Goal: Task Accomplishment & Management: Use online tool/utility

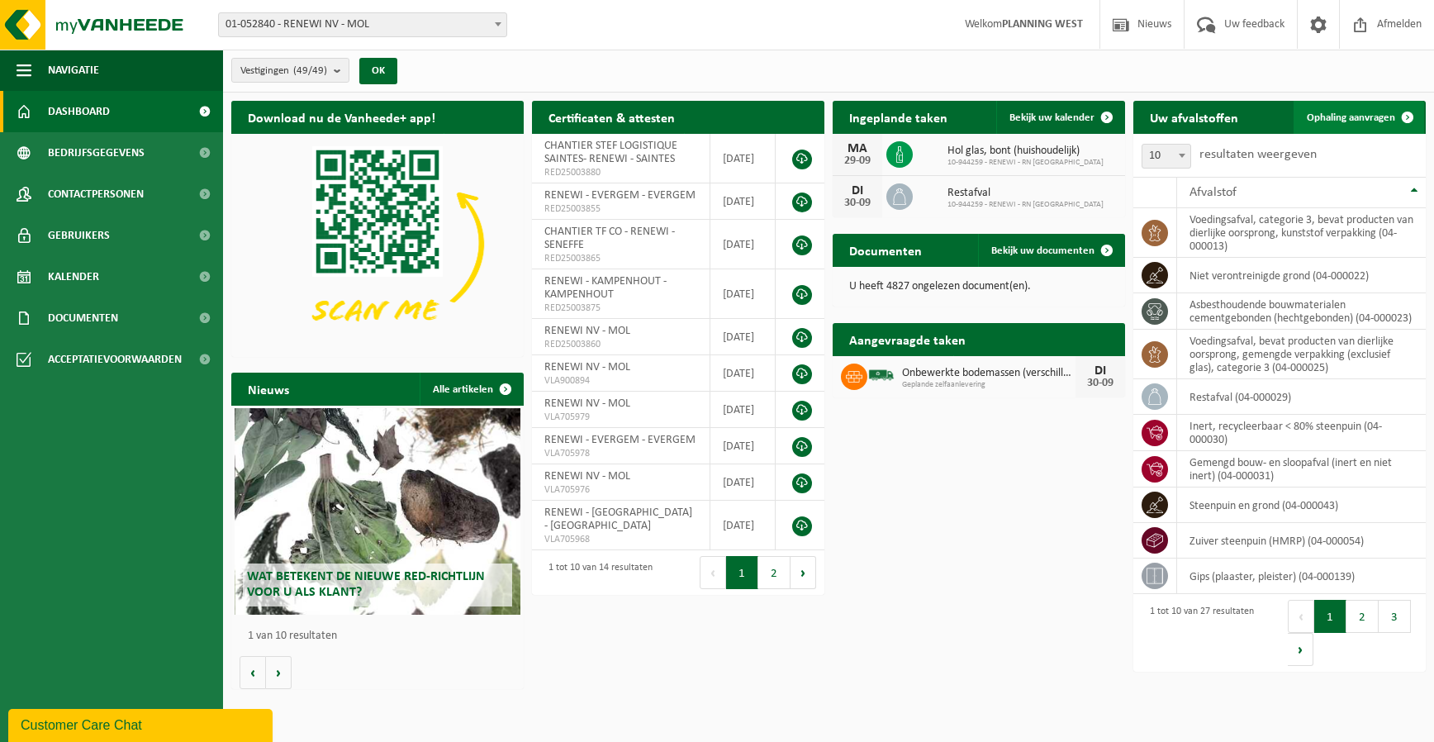
click at [1352, 107] on link "Ophaling aanvragen" at bounding box center [1358, 117] width 131 height 33
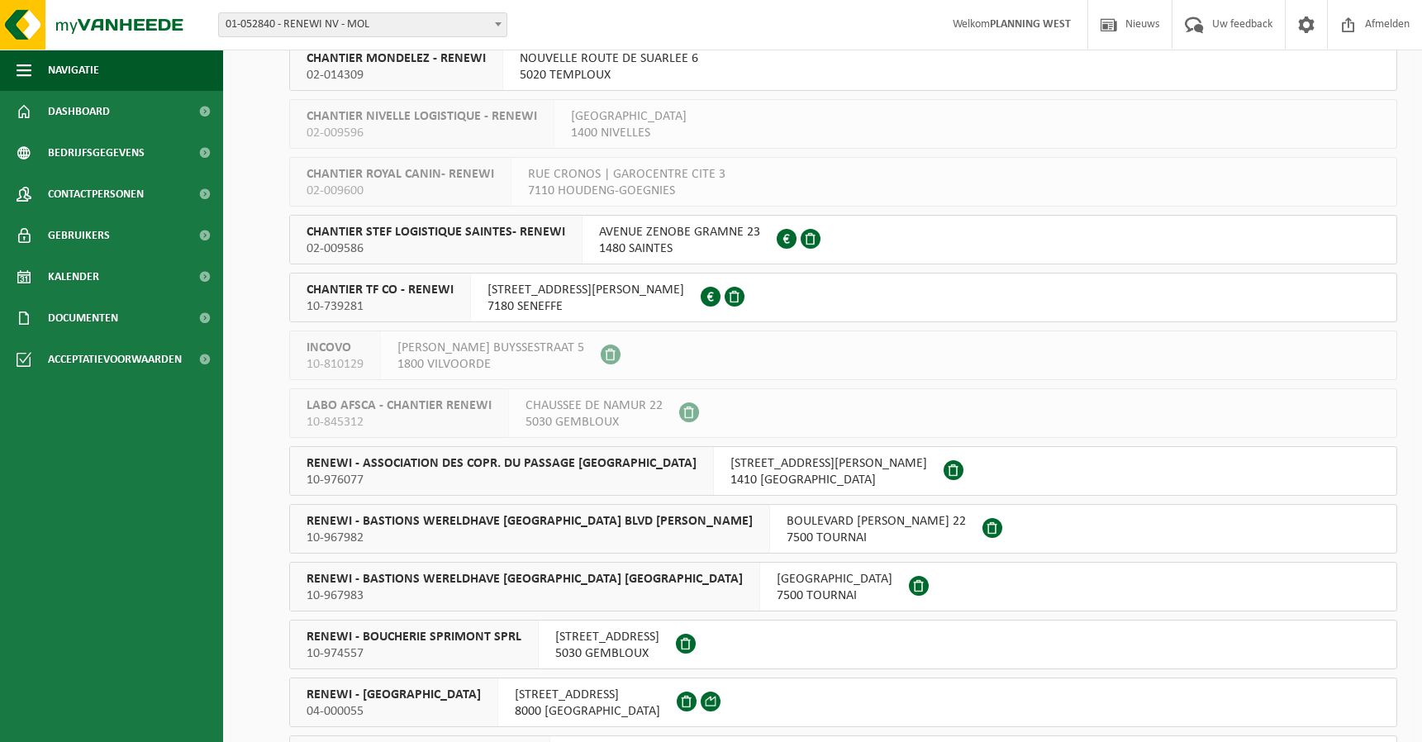
scroll to position [578, 0]
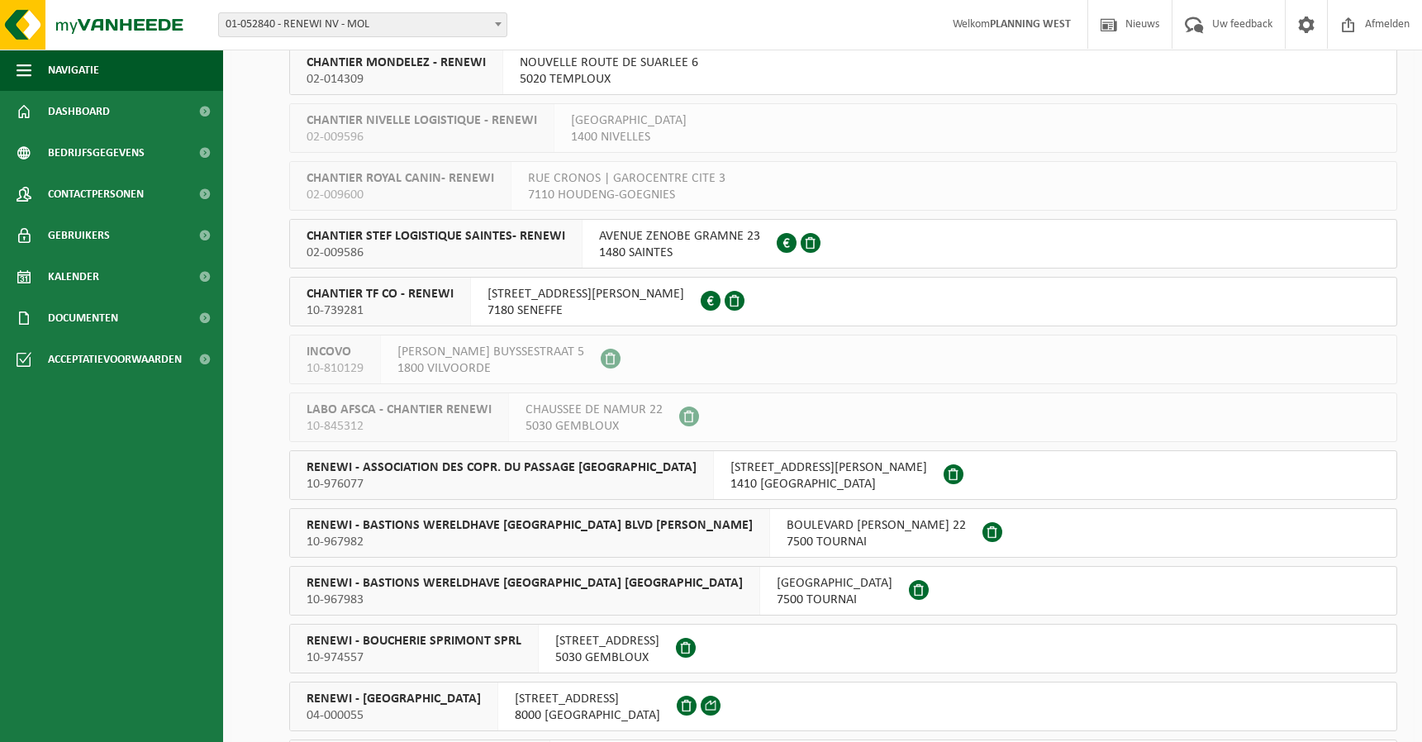
click at [355, 34] on span "01-052840 - RENEWI NV - MOL" at bounding box center [362, 24] width 287 height 23
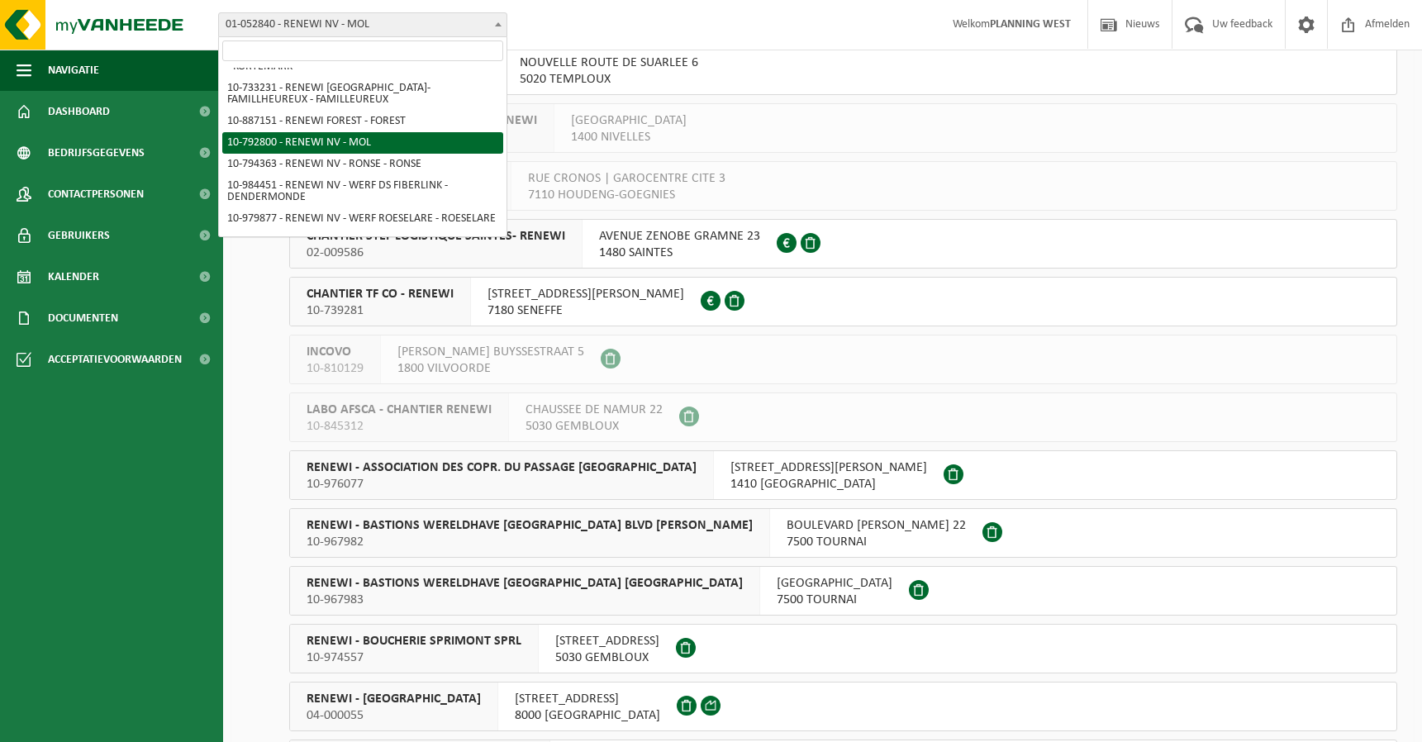
scroll to position [991, 0]
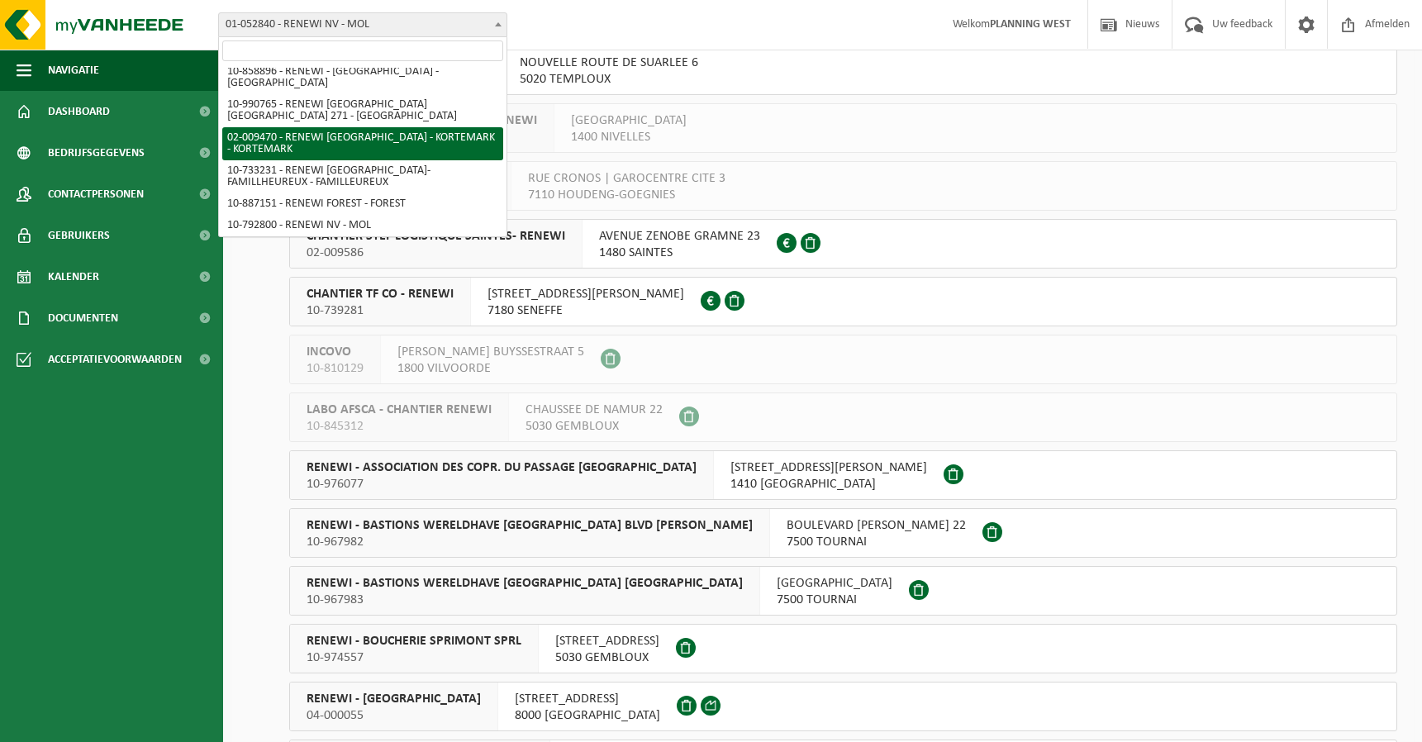
select select "1785"
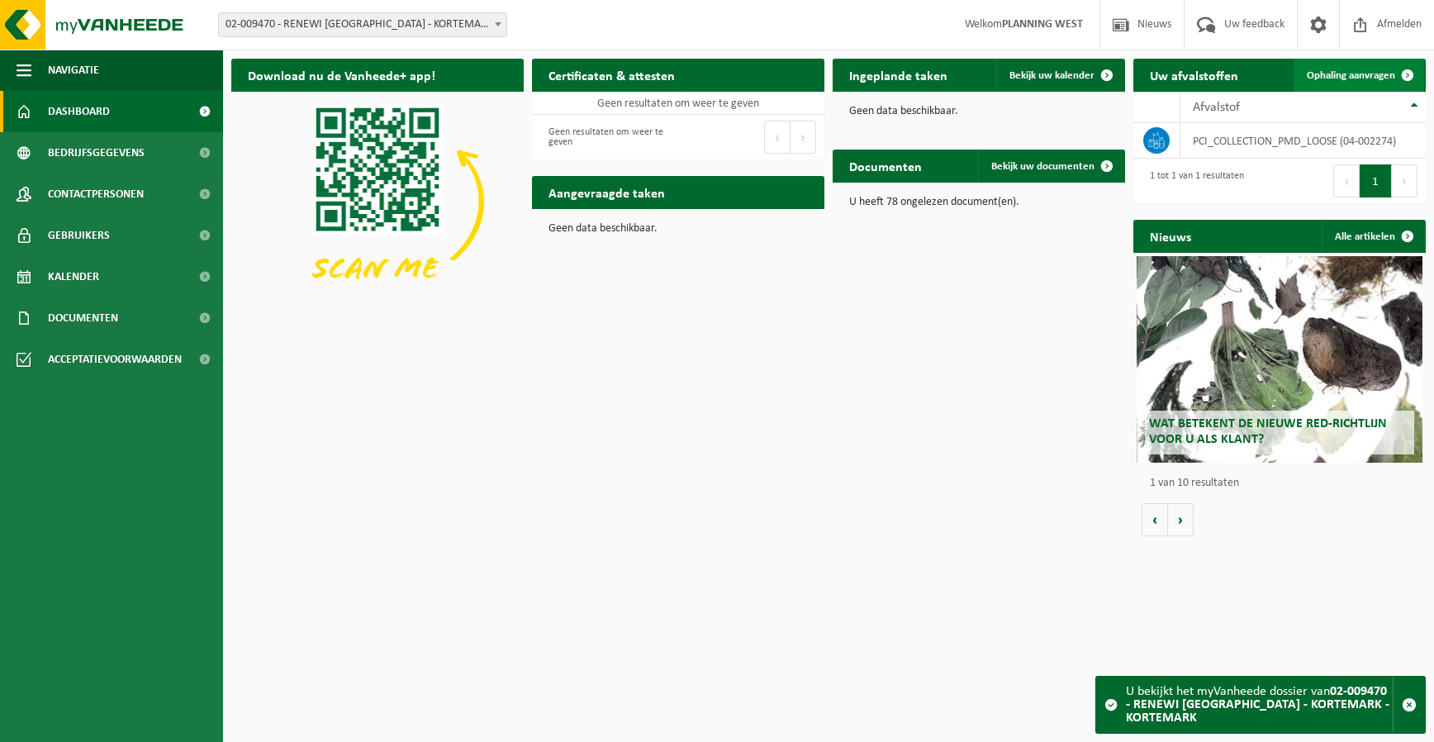
click at [1418, 80] on span at bounding box center [1407, 75] width 33 height 33
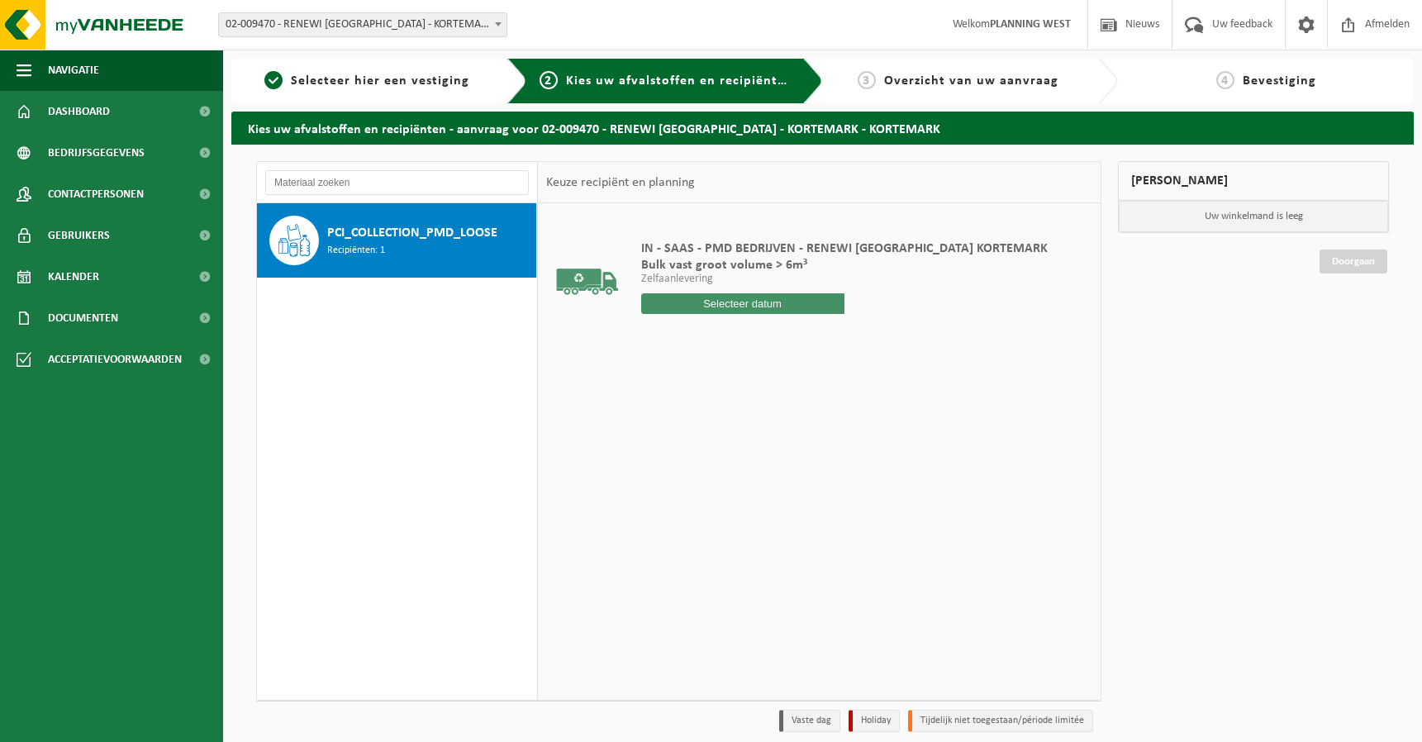
click at [387, 222] on div "PCI_COLLECTION_PMD_LOOSE Recipiënten: 1" at bounding box center [429, 241] width 205 height 50
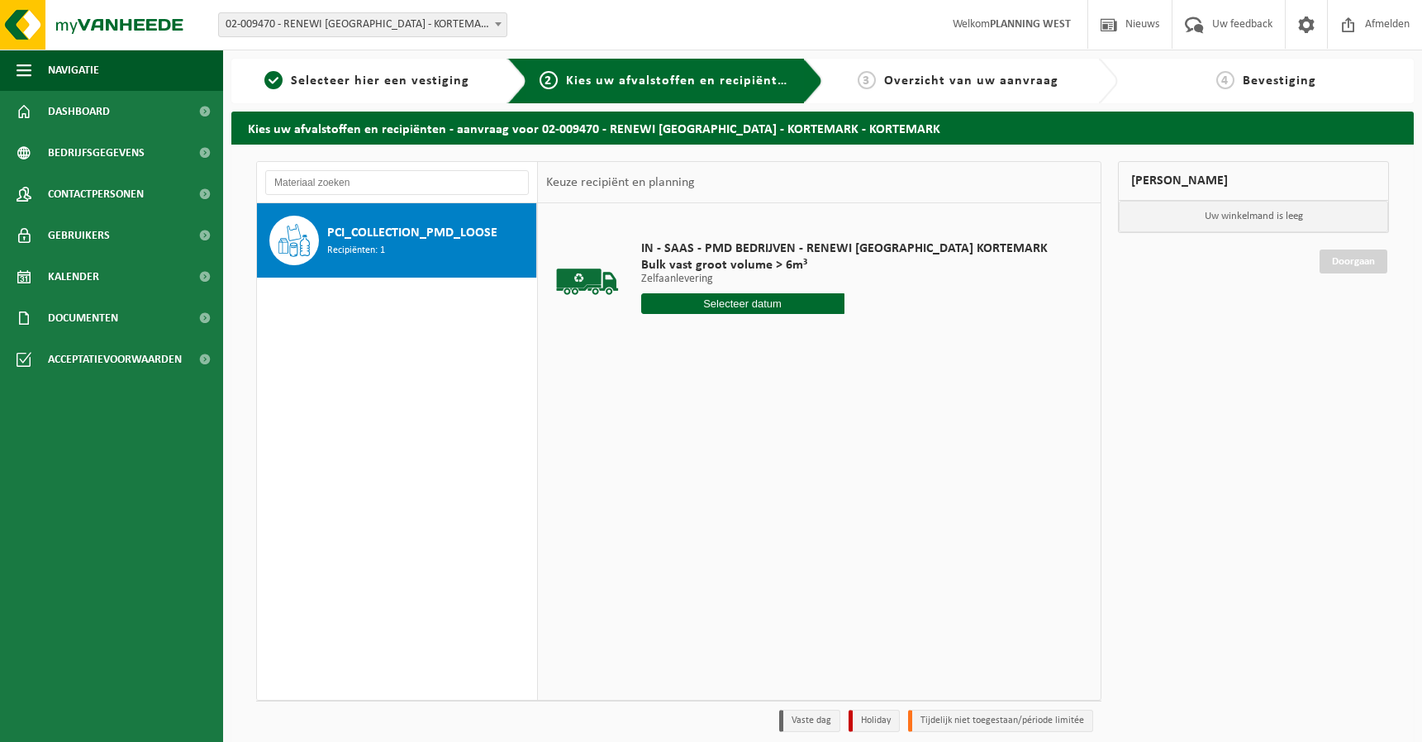
click at [719, 305] on input "text" at bounding box center [742, 303] width 203 height 21
click at [682, 510] on div "30" at bounding box center [685, 503] width 29 height 26
type input "Van 2025-09-30"
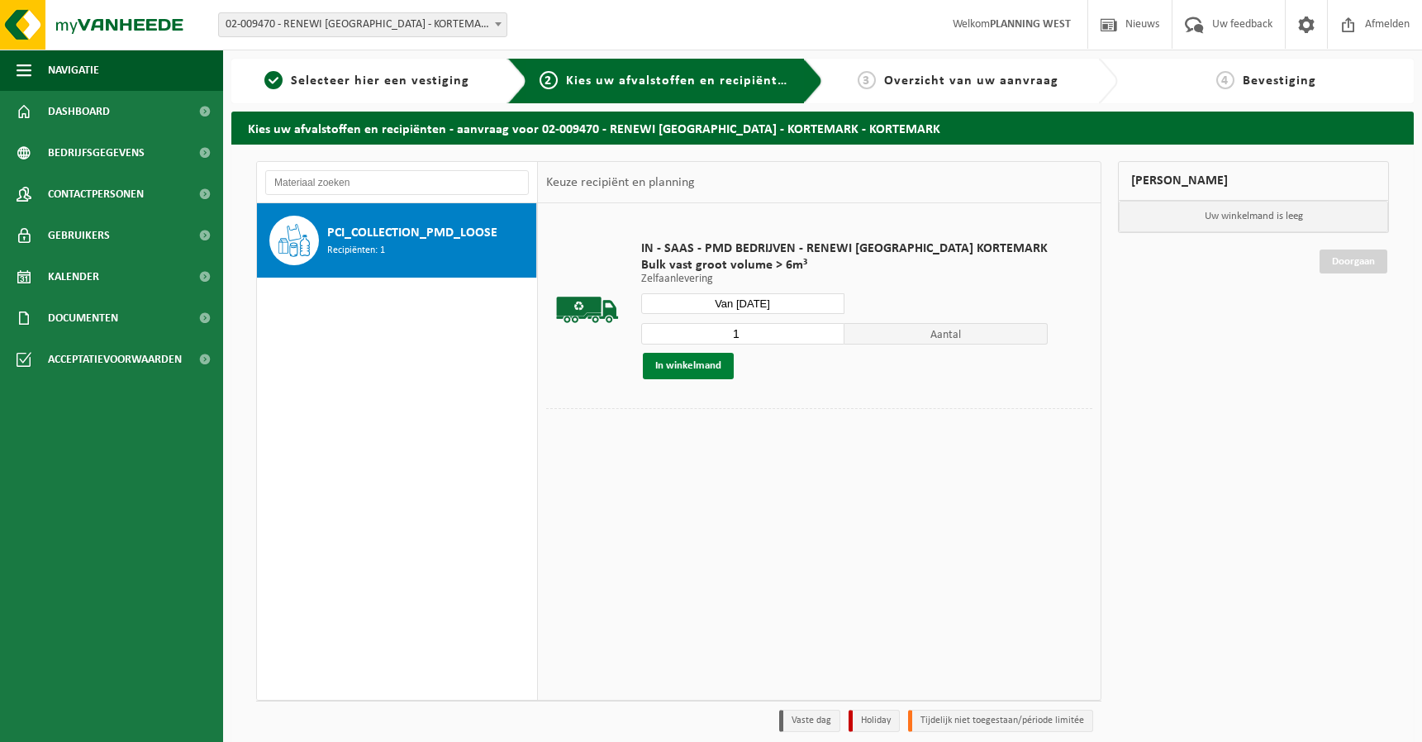
click at [694, 363] on button "In winkelmand" at bounding box center [688, 366] width 91 height 26
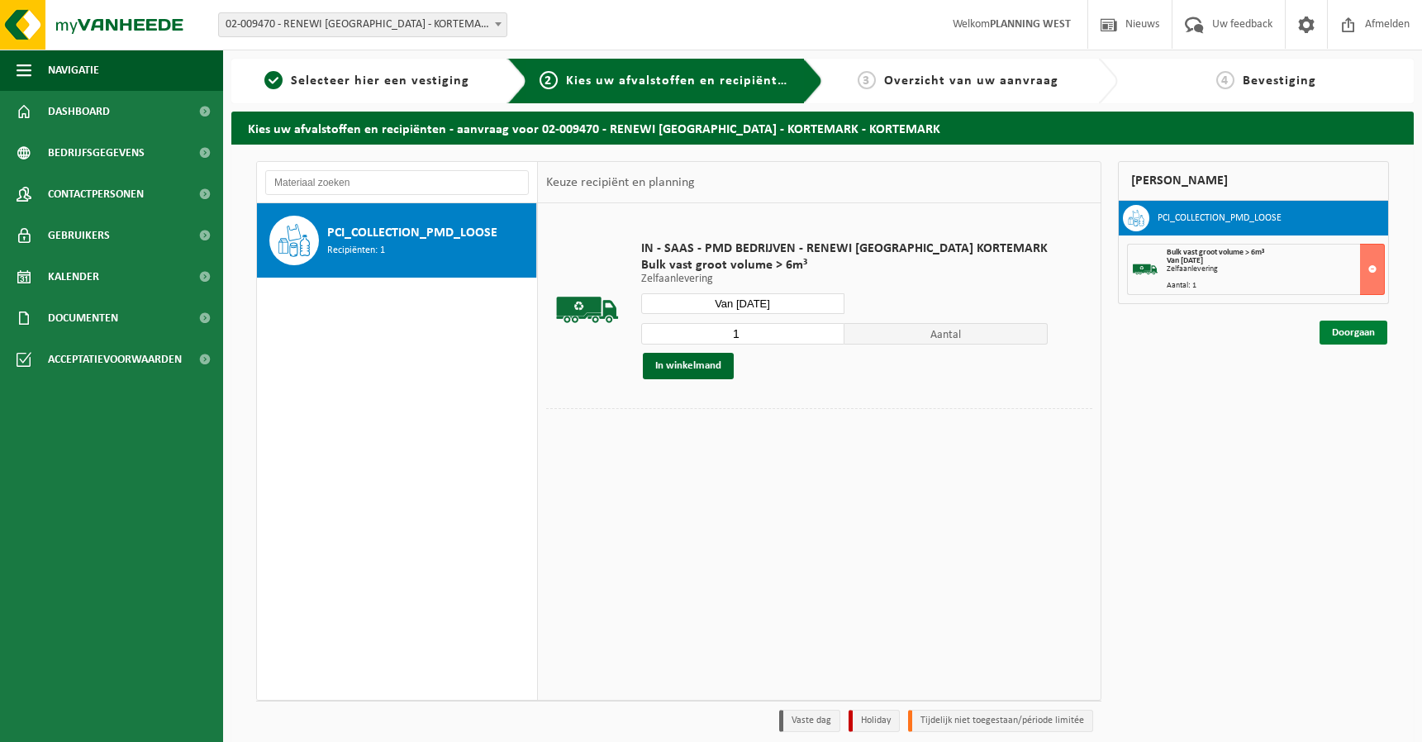
click at [1346, 338] on link "Doorgaan" at bounding box center [1353, 332] width 68 height 24
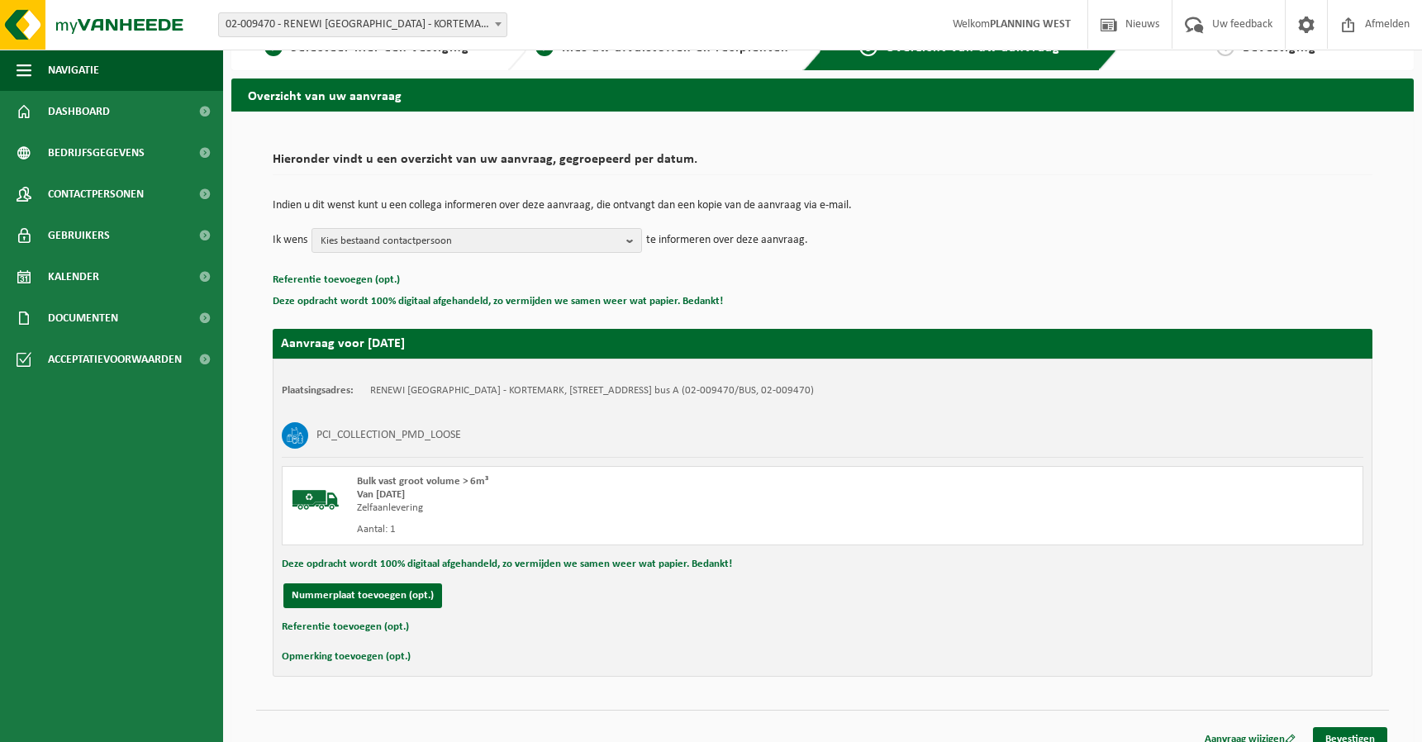
scroll to position [51, 0]
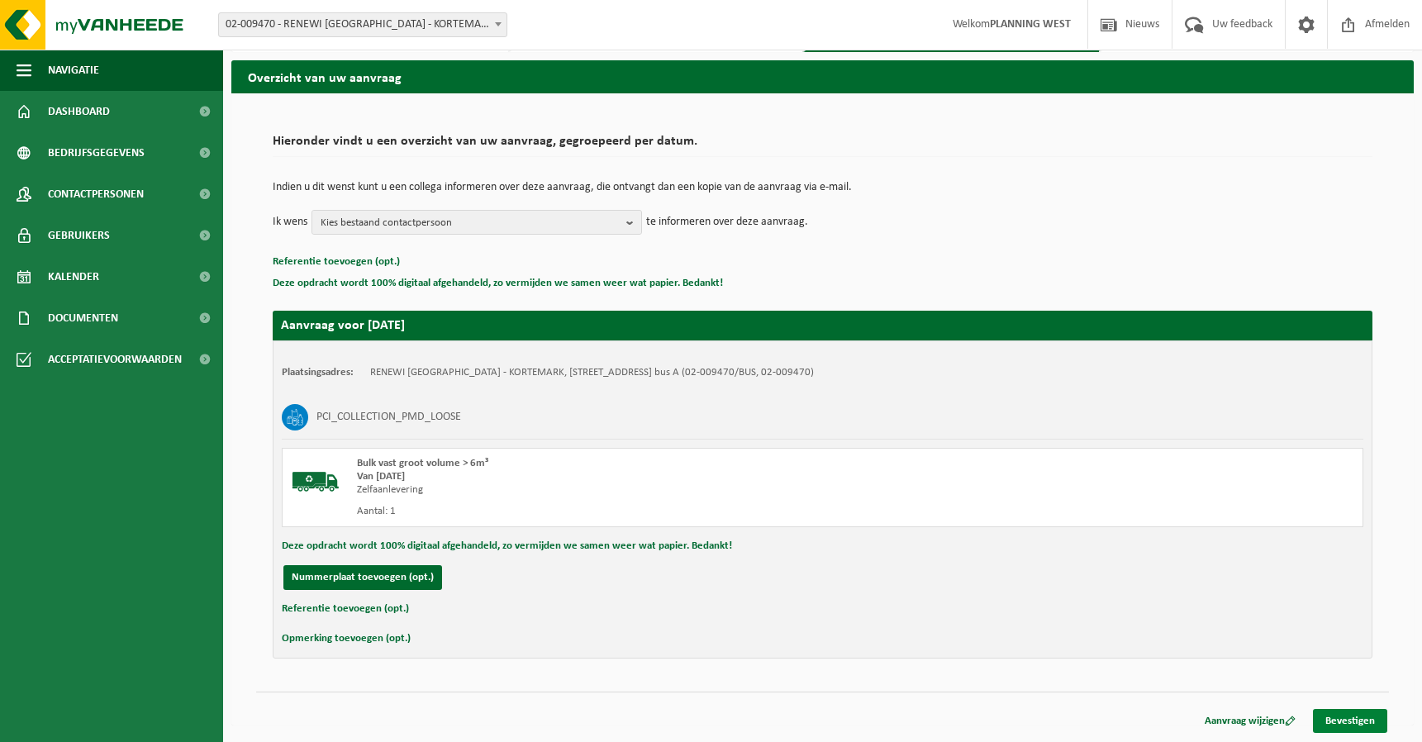
click at [1371, 719] on link "Bevestigen" at bounding box center [1349, 721] width 74 height 24
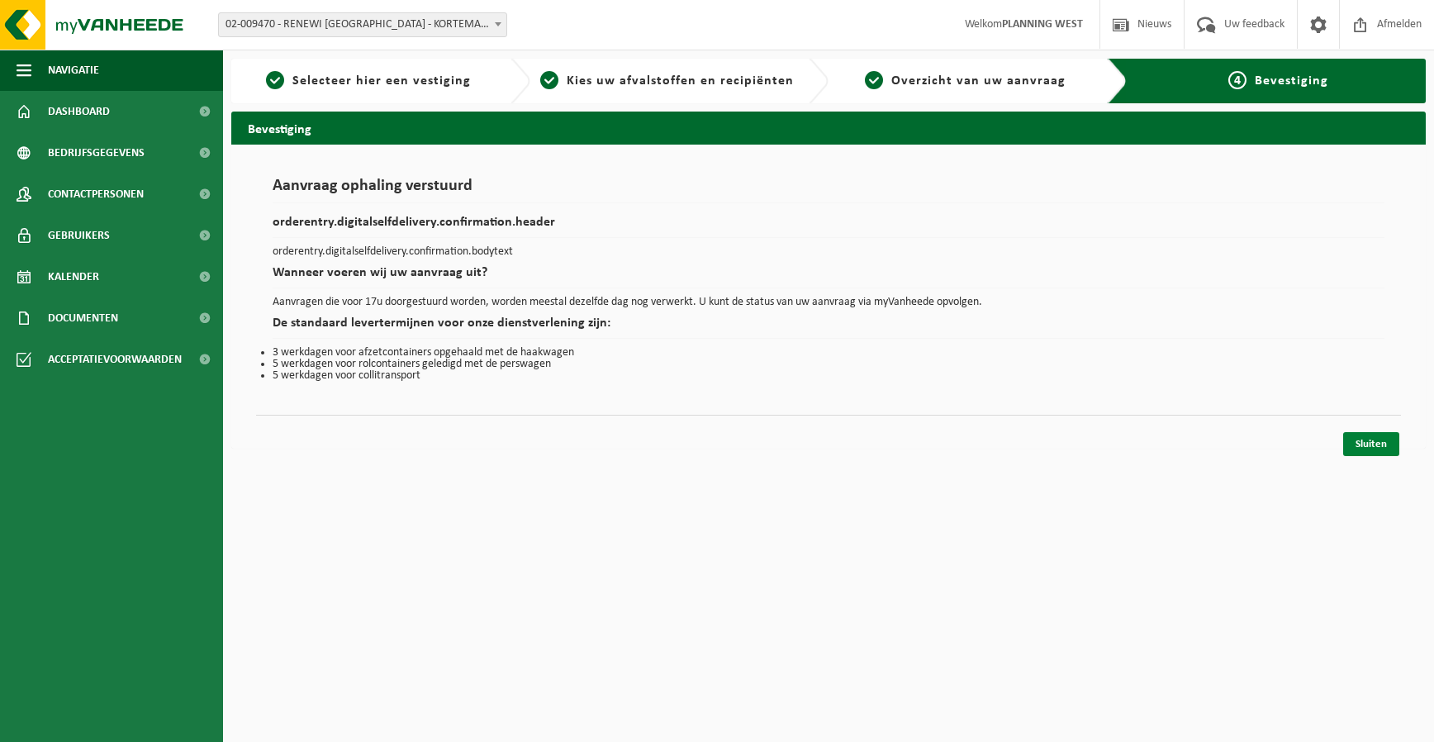
click at [1370, 450] on link "Sluiten" at bounding box center [1371, 444] width 56 height 24
